Goal: Transaction & Acquisition: Purchase product/service

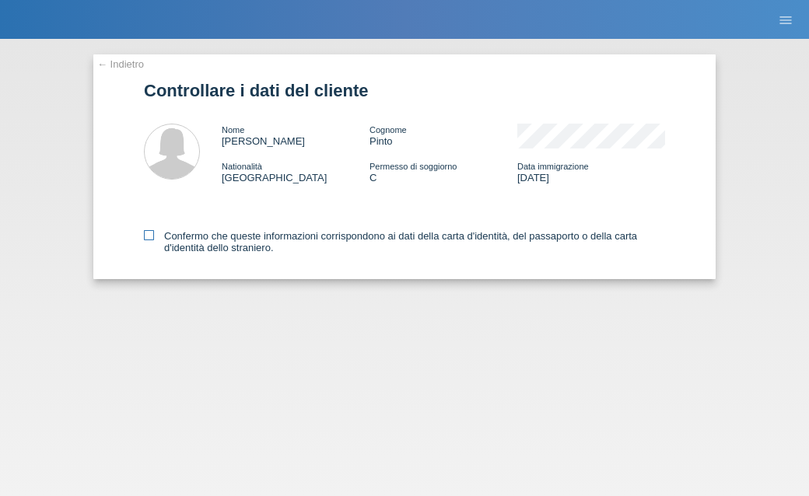
click at [152, 237] on icon at bounding box center [149, 235] width 10 height 10
click at [152, 237] on input "Confermo che queste informazioni corrispondono ai dati della carta d'identità, …" at bounding box center [149, 235] width 10 height 10
checkbox input "true"
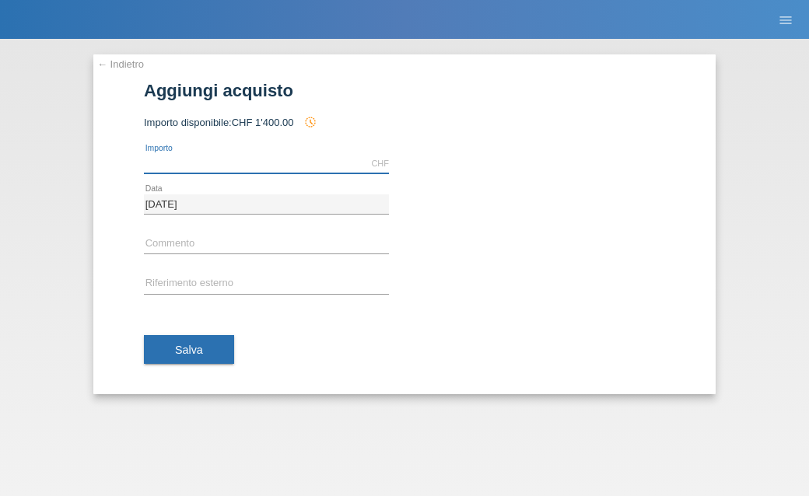
click at [290, 169] on input "text" at bounding box center [266, 163] width 245 height 19
type input "690.00"
click at [198, 240] on input "text" at bounding box center [266, 244] width 245 height 19
click at [190, 240] on input "text" at bounding box center [266, 244] width 245 height 19
click at [180, 238] on input "text" at bounding box center [266, 244] width 245 height 19
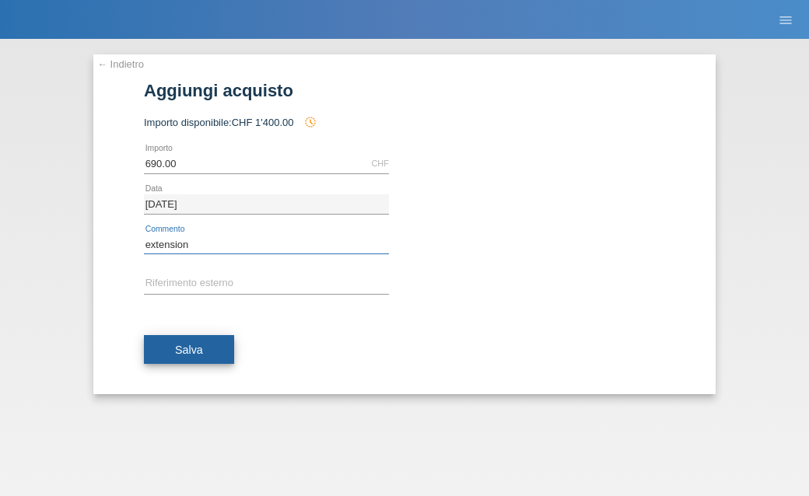
type input "extension"
click at [177, 352] on span "Salva" at bounding box center [189, 350] width 28 height 12
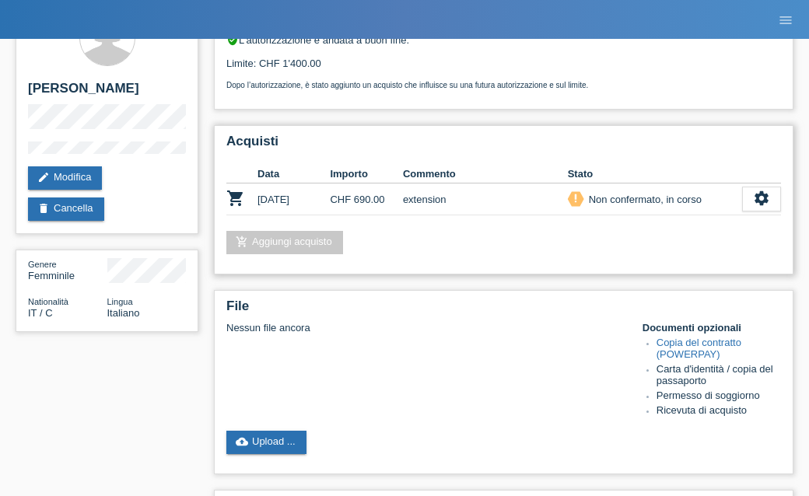
scroll to position [56, 0]
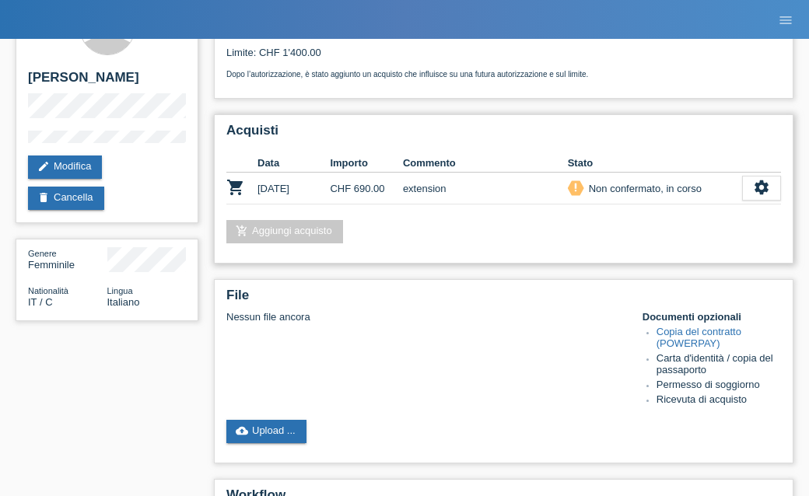
click at [603, 197] on div "Non confermato, in corso" at bounding box center [643, 189] width 118 height 16
click at [754, 196] on icon "settings" at bounding box center [761, 187] width 17 height 17
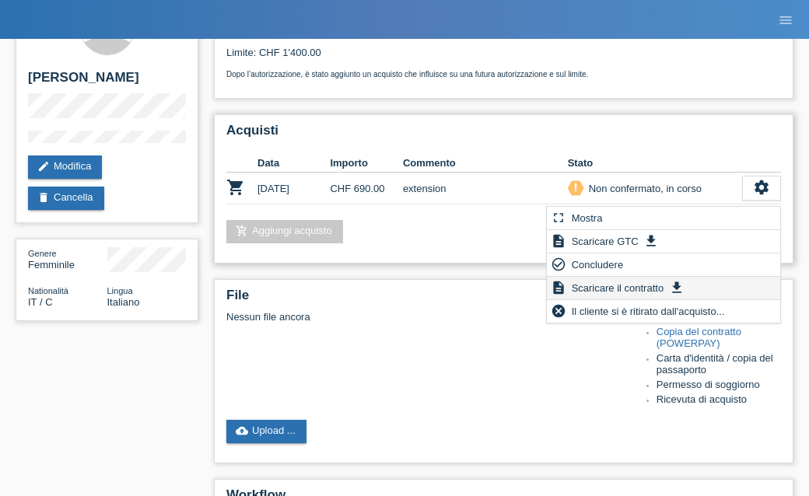
click at [624, 286] on span "Scaricare il contratto" at bounding box center [618, 288] width 97 height 19
